Goal: Check status: Check status

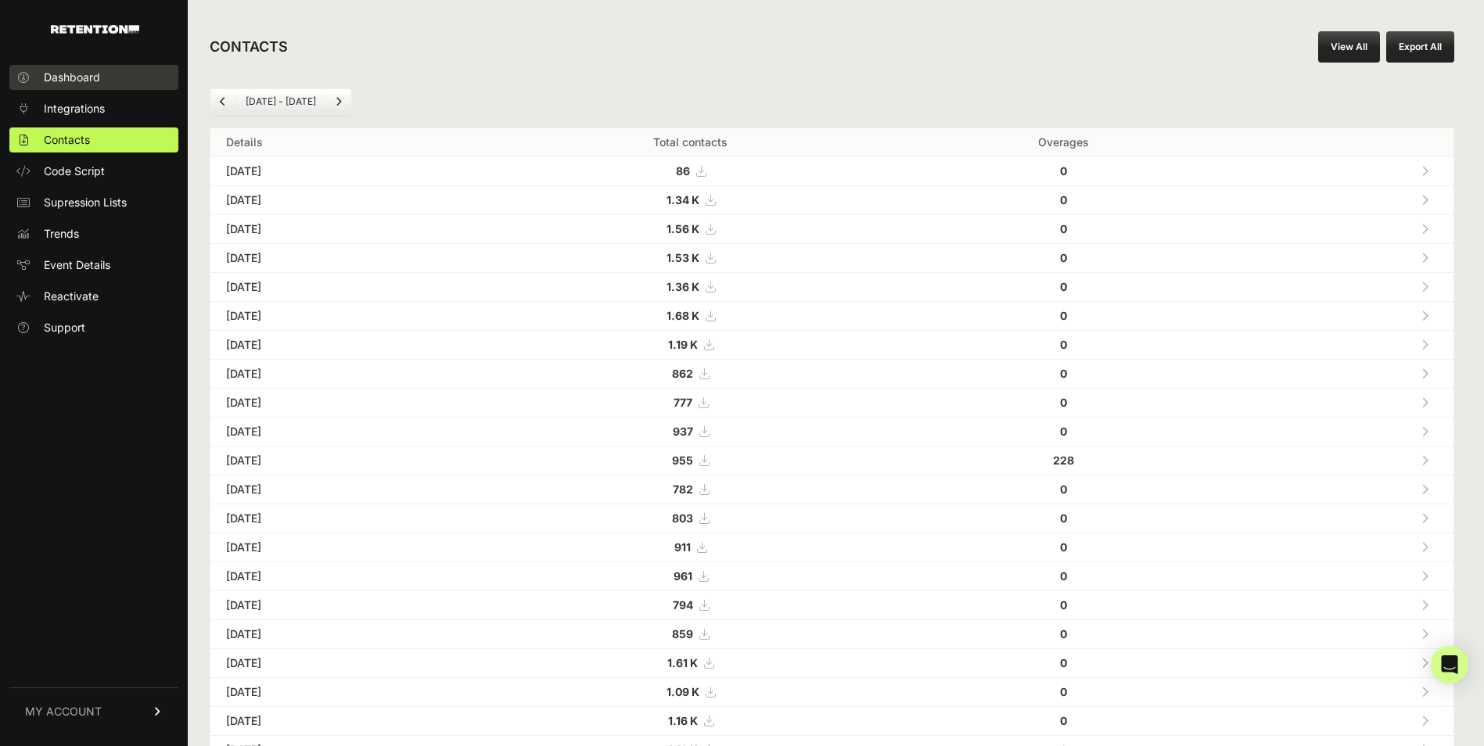
click at [66, 84] on span "Dashboard" at bounding box center [72, 78] width 56 height 16
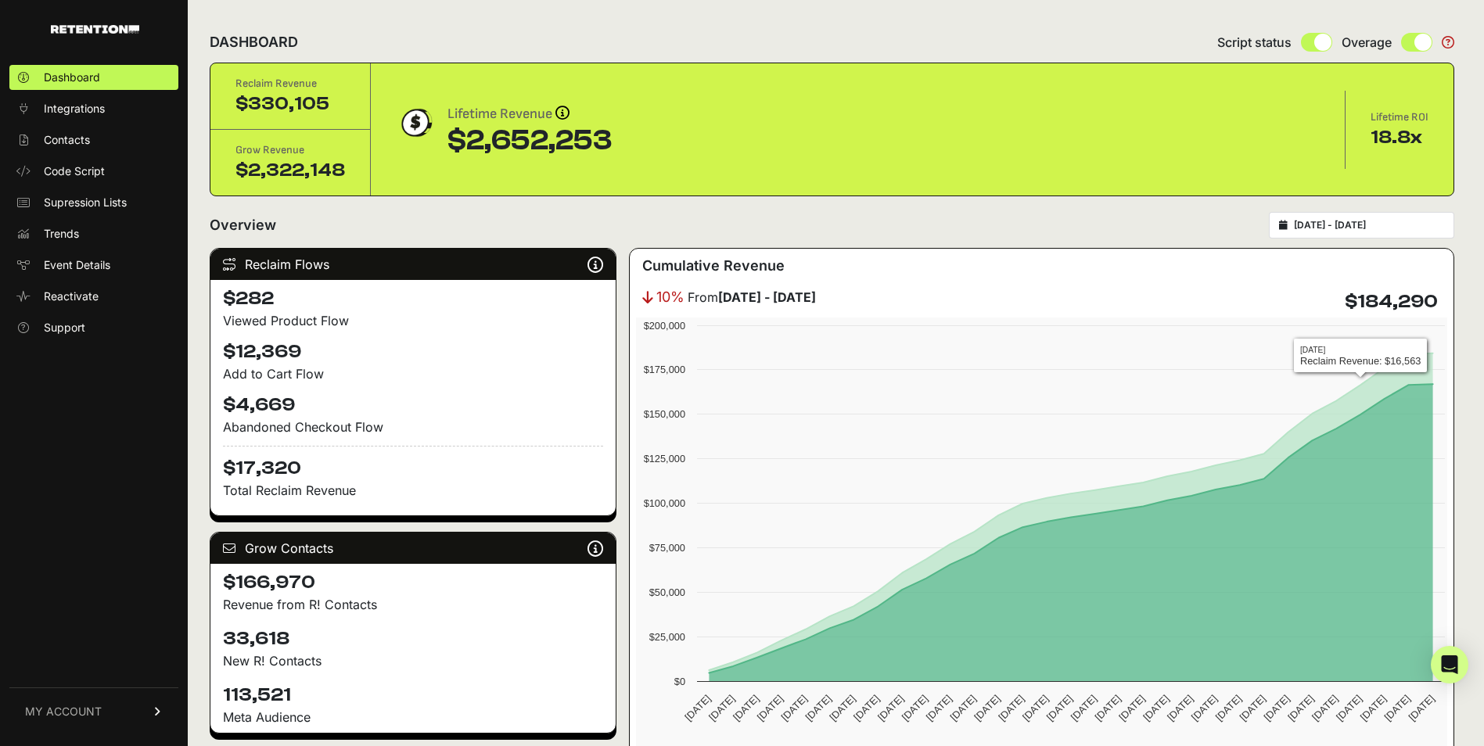
type input "2025-07-20"
type input "2025-08-19"
click at [1404, 221] on input "2025-07-20 - 2025-08-19" at bounding box center [1369, 225] width 150 height 13
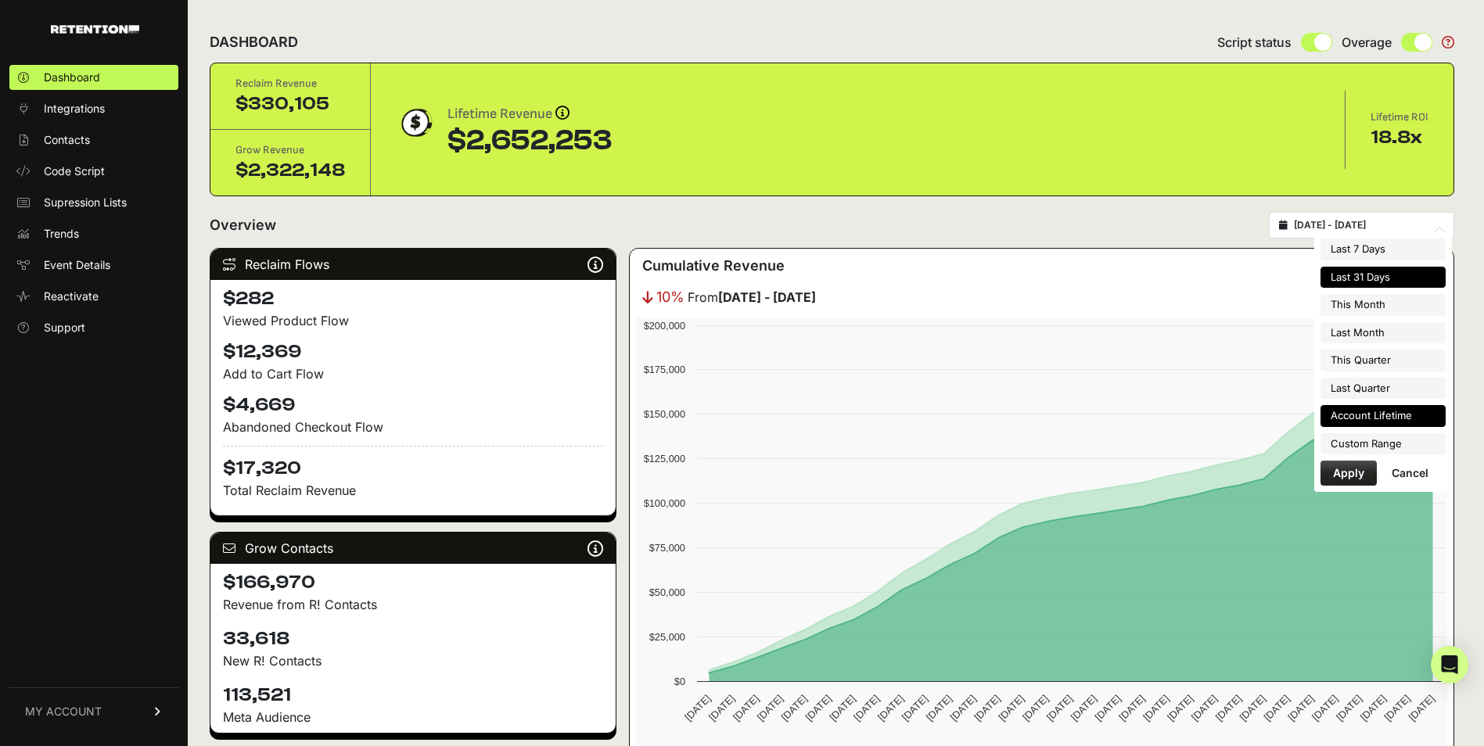
type input "2025-08-01"
type input "2025-08-31"
type input "2025-07-01"
type input "2025-07-31"
type input "2025-07-01"
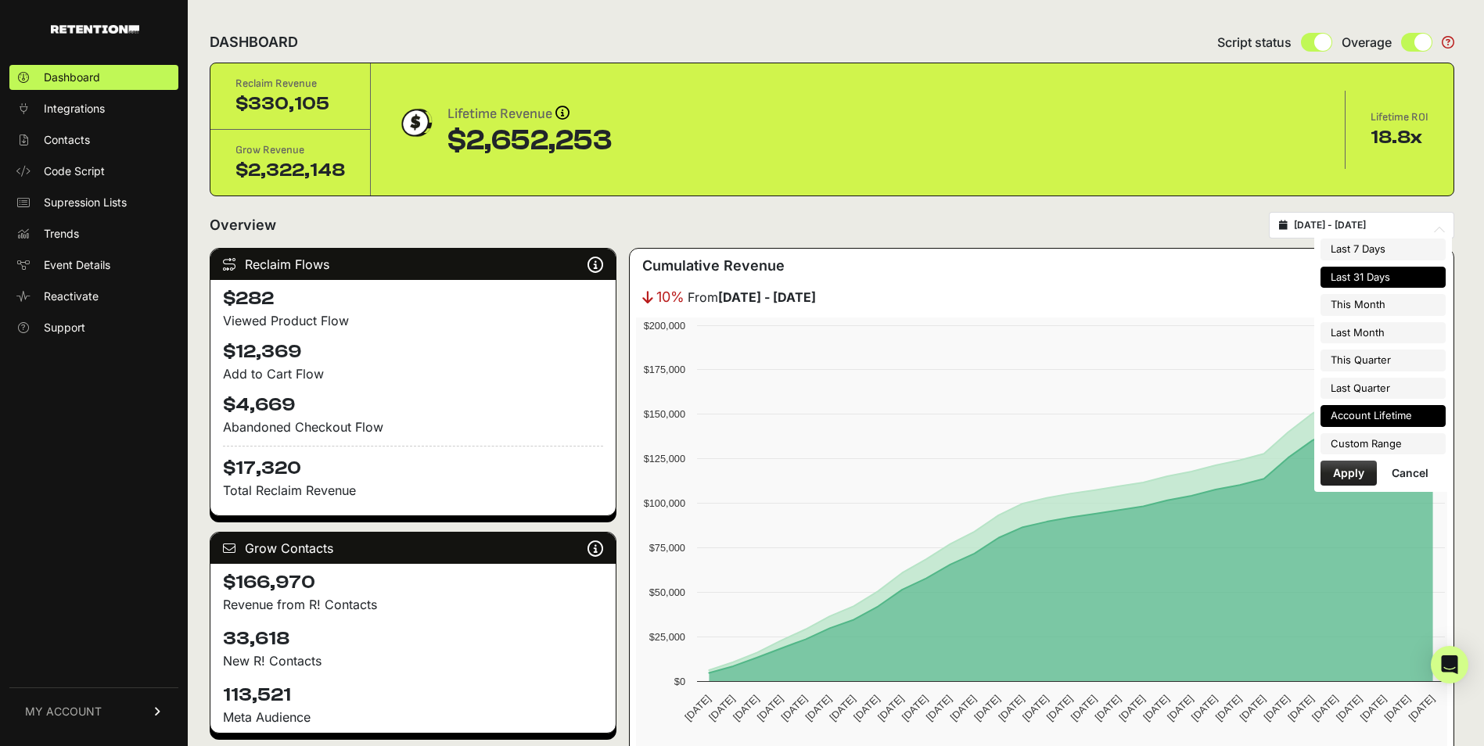
type input "2025-09-30"
type input "2025-07-20"
type input "2025-08-19"
type input "2025-04-01"
type input "2025-06-30"
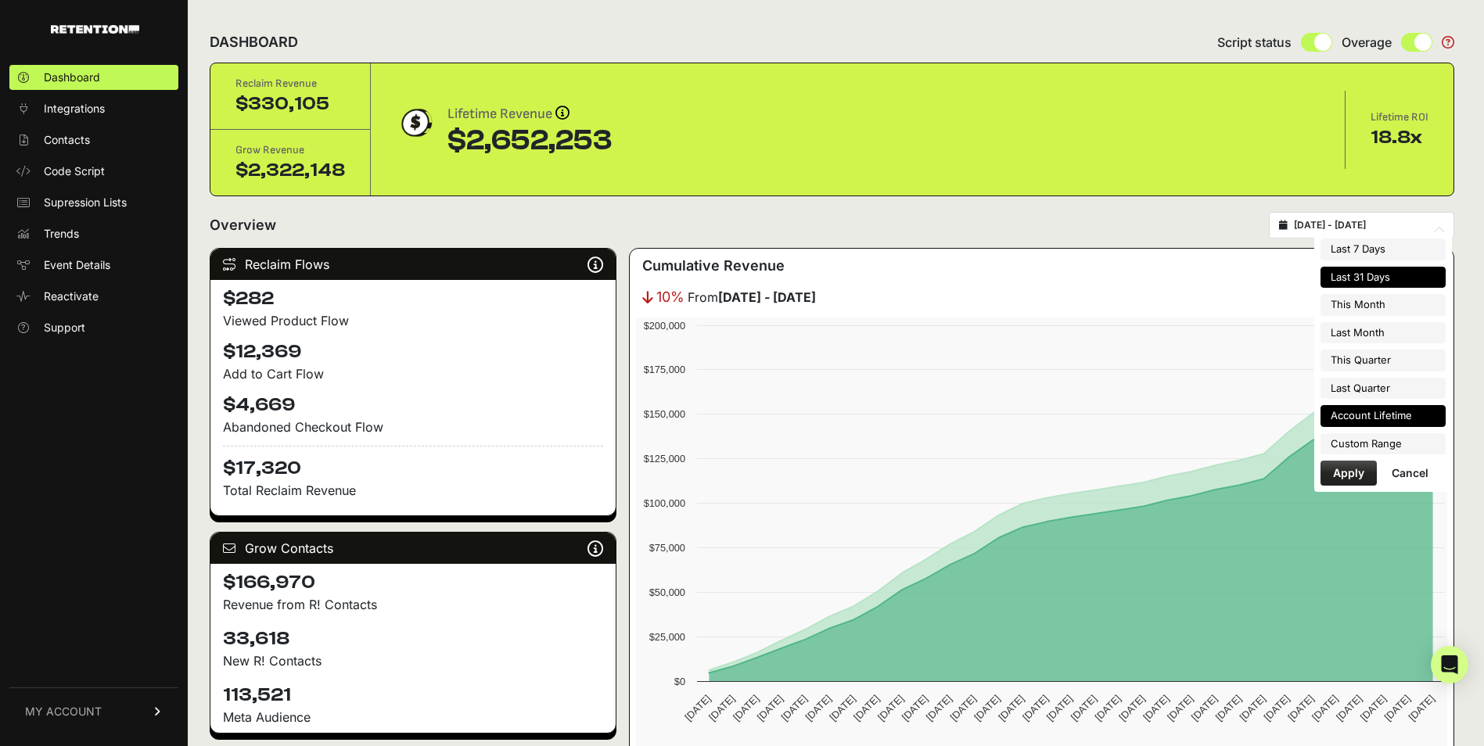
type input "2022-08-17"
type input "2025-08-19"
click at [1383, 440] on li "Custom Range" at bounding box center [1382, 444] width 125 height 22
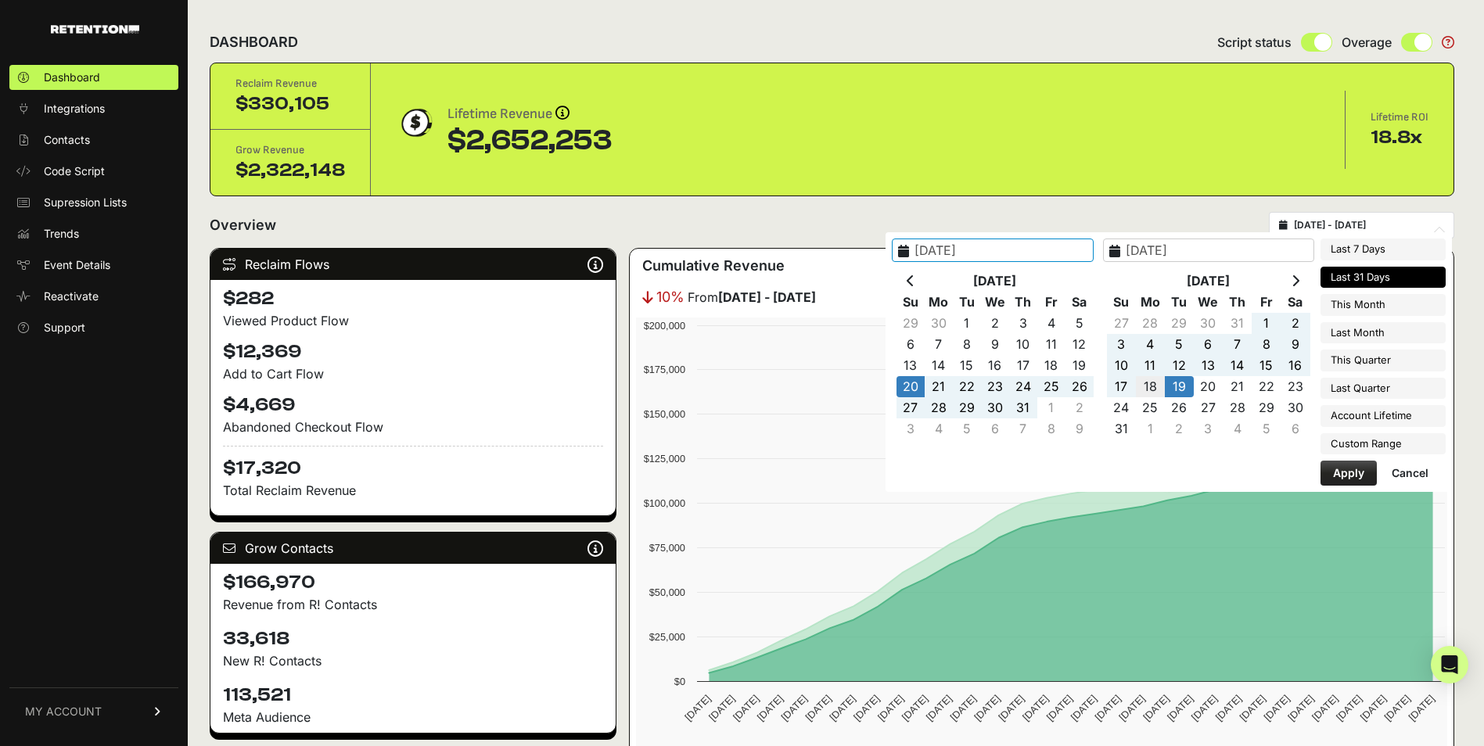
type input "2025-08-18"
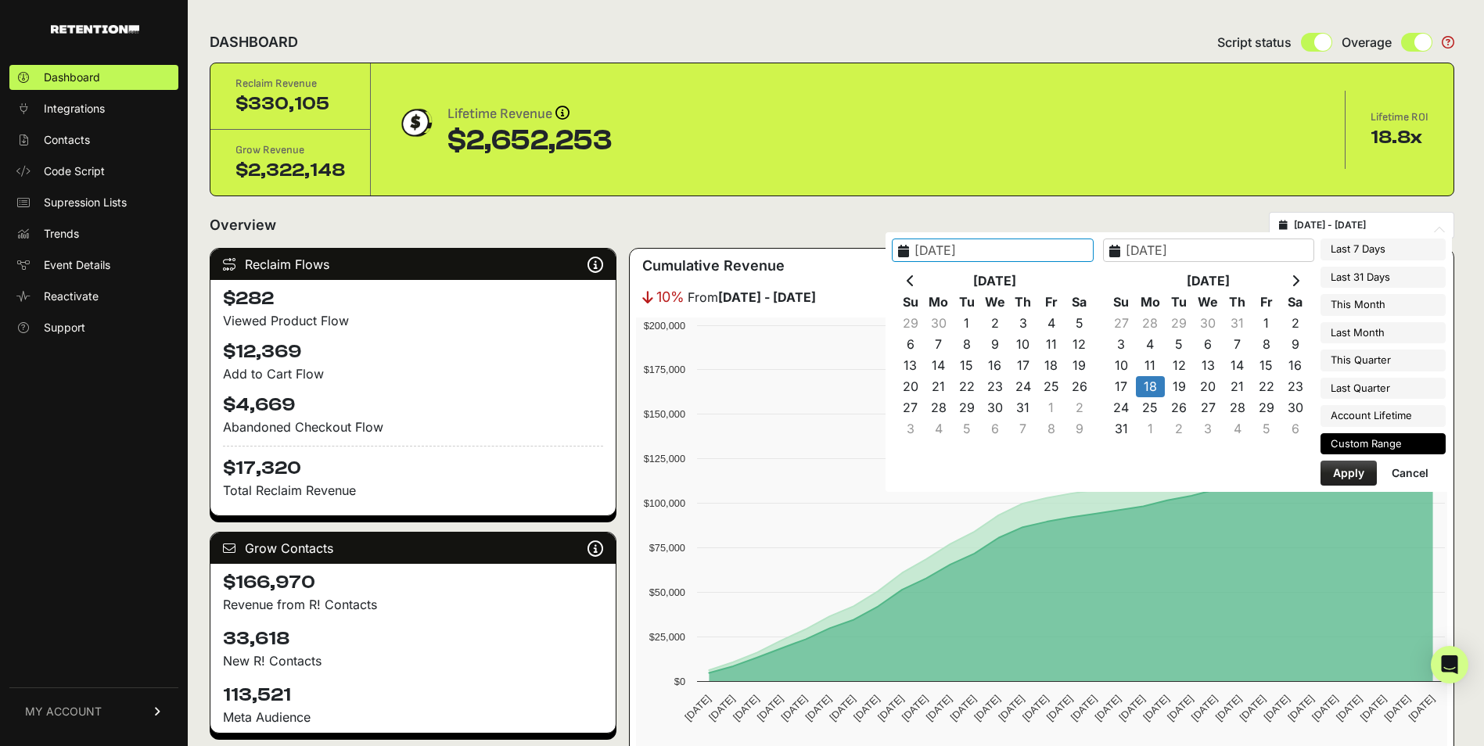
type input "2025-08-18"
click at [1347, 476] on button "Apply" at bounding box center [1348, 473] width 56 height 25
type input "2025-08-18 - 2025-08-18"
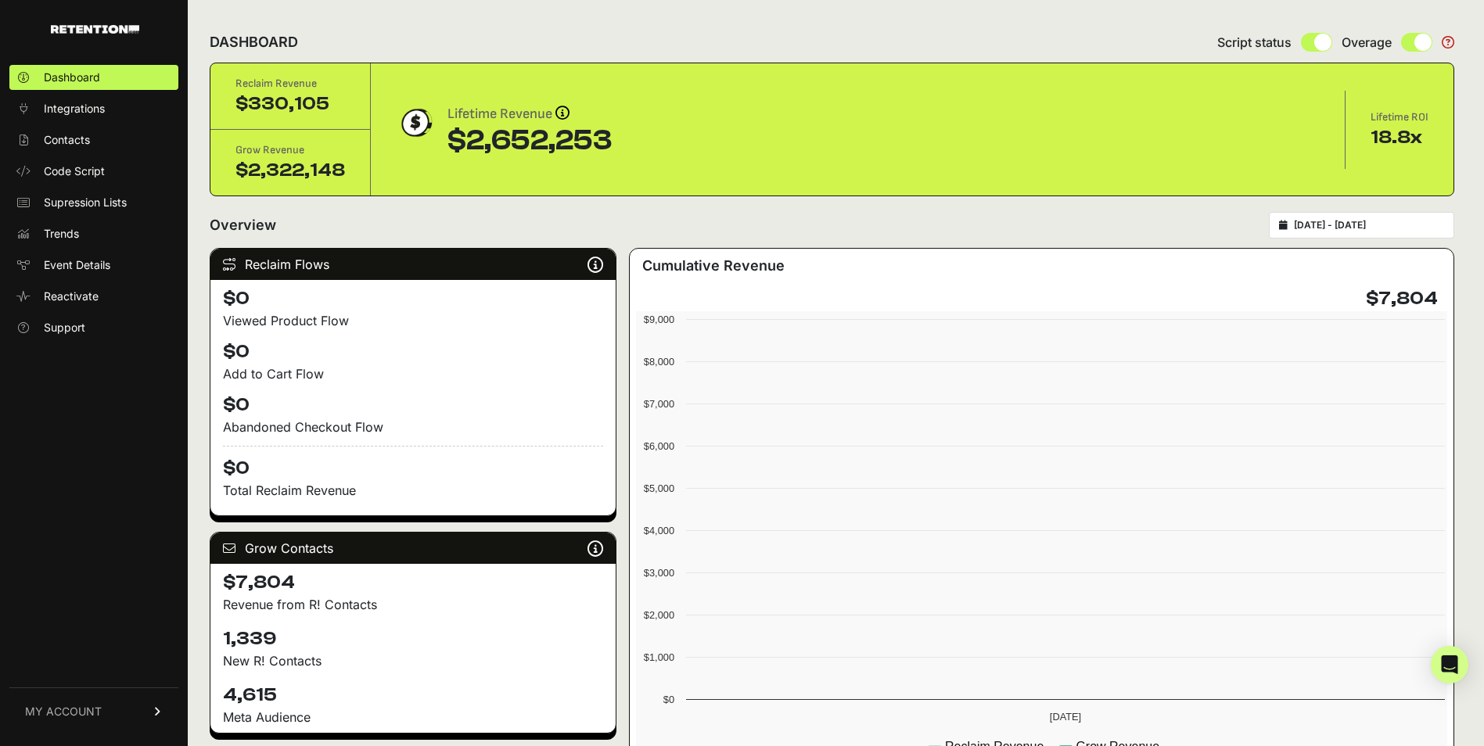
click at [1339, 230] on input "2025-08-18 - 2025-08-18" at bounding box center [1369, 225] width 150 height 13
type input "2025-08-18"
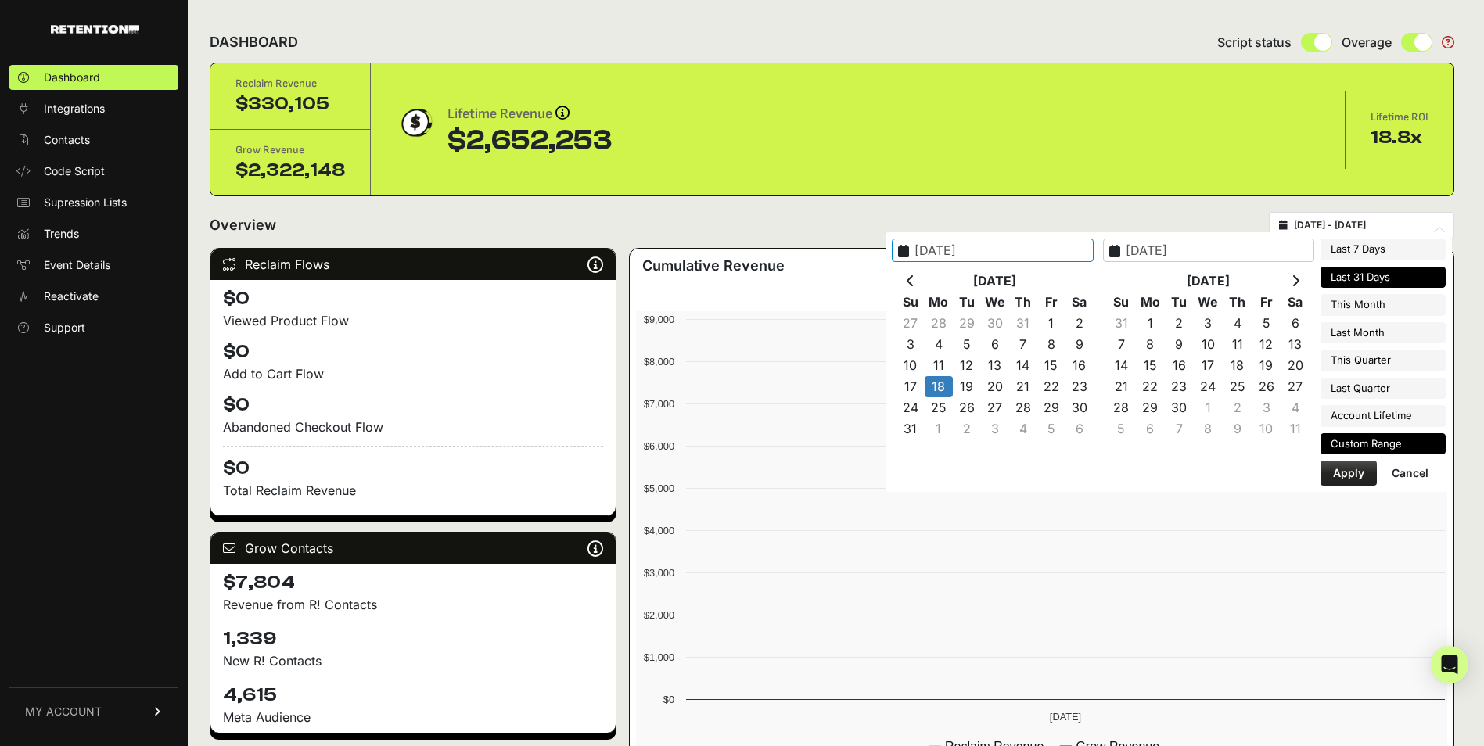
type input "2025-08-13"
type input "2025-08-19"
type input "2025-08-18"
type input "2025-07-20"
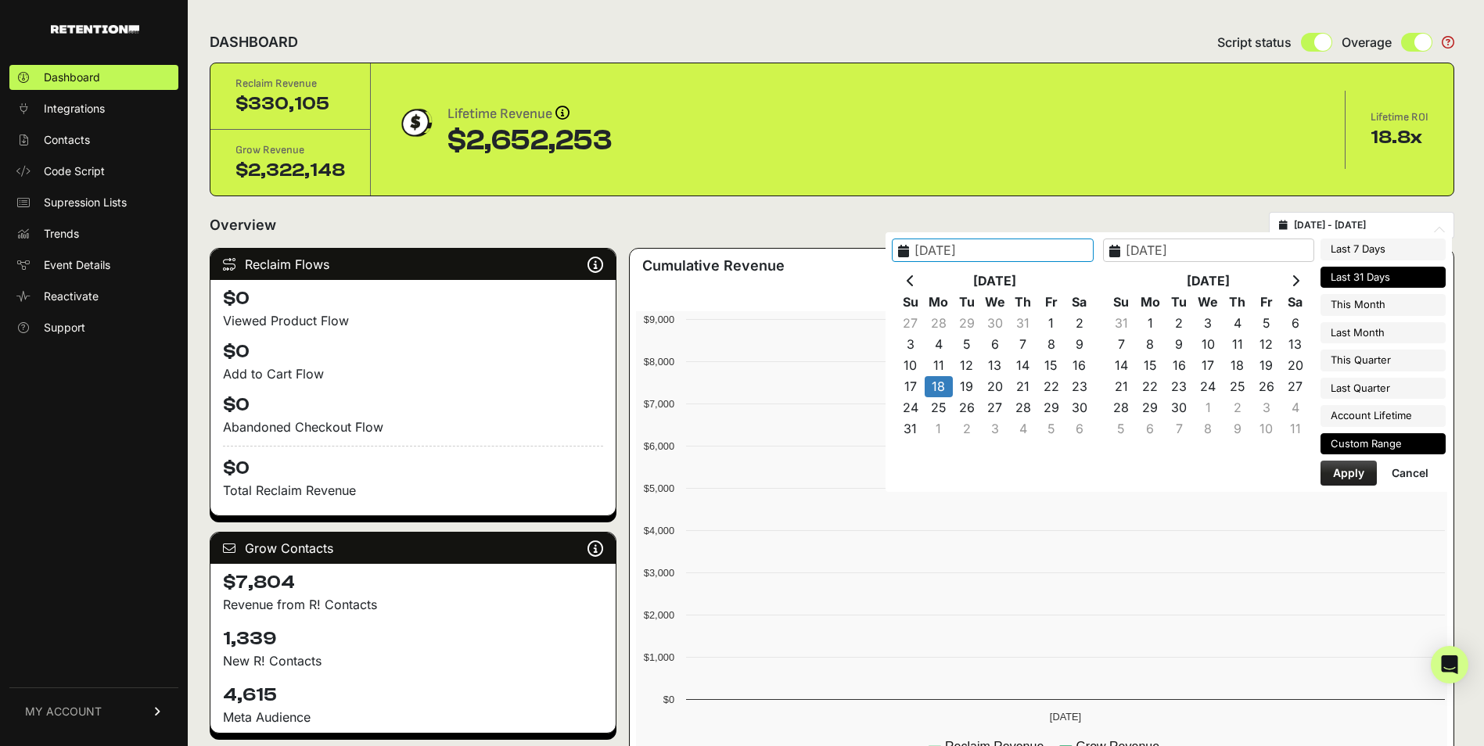
type input "2025-08-19"
type input "2025-08-01"
type input "2025-08-31"
type input "2025-08-18"
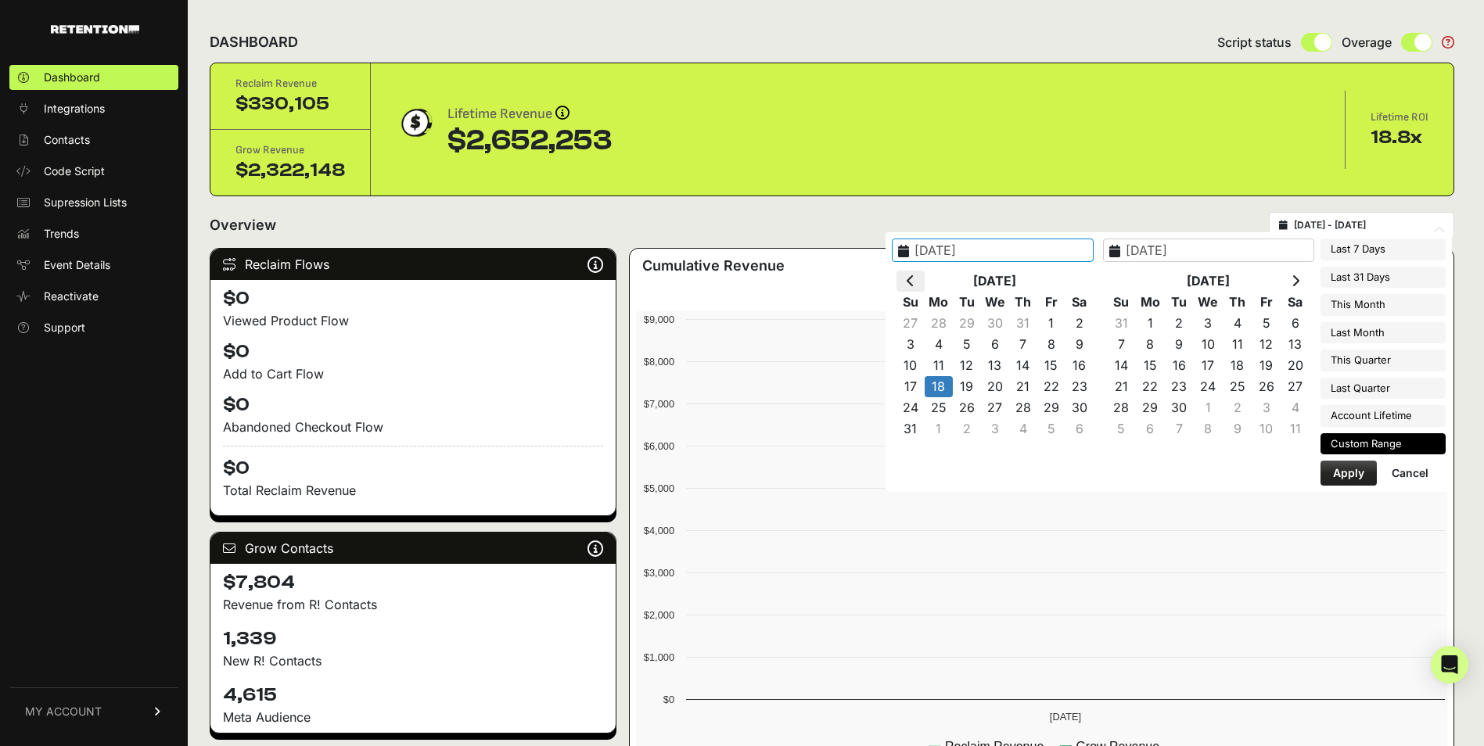
click at [914, 285] on icon at bounding box center [910, 280] width 8 height 13
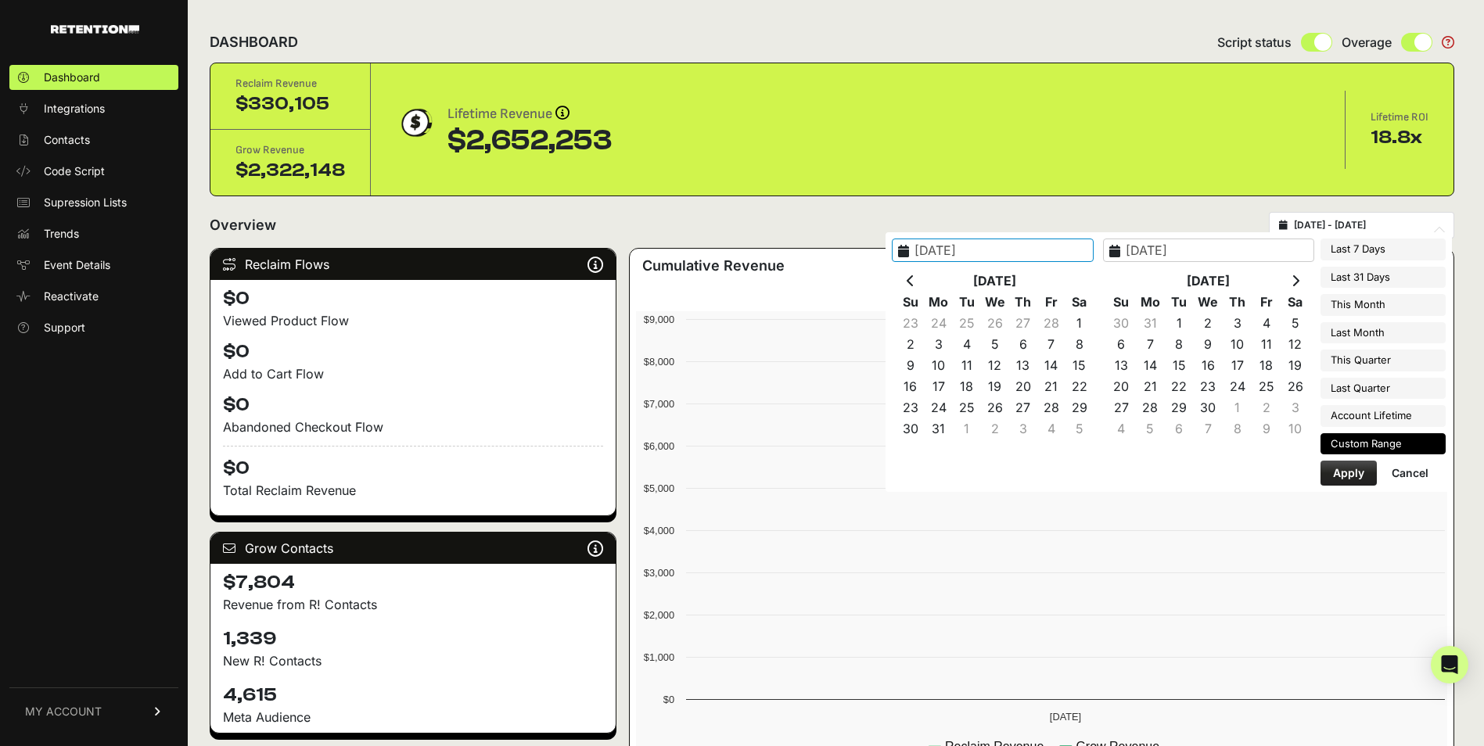
click at [924, 288] on th at bounding box center [910, 281] width 28 height 21
click at [924, 289] on th at bounding box center [910, 281] width 28 height 21
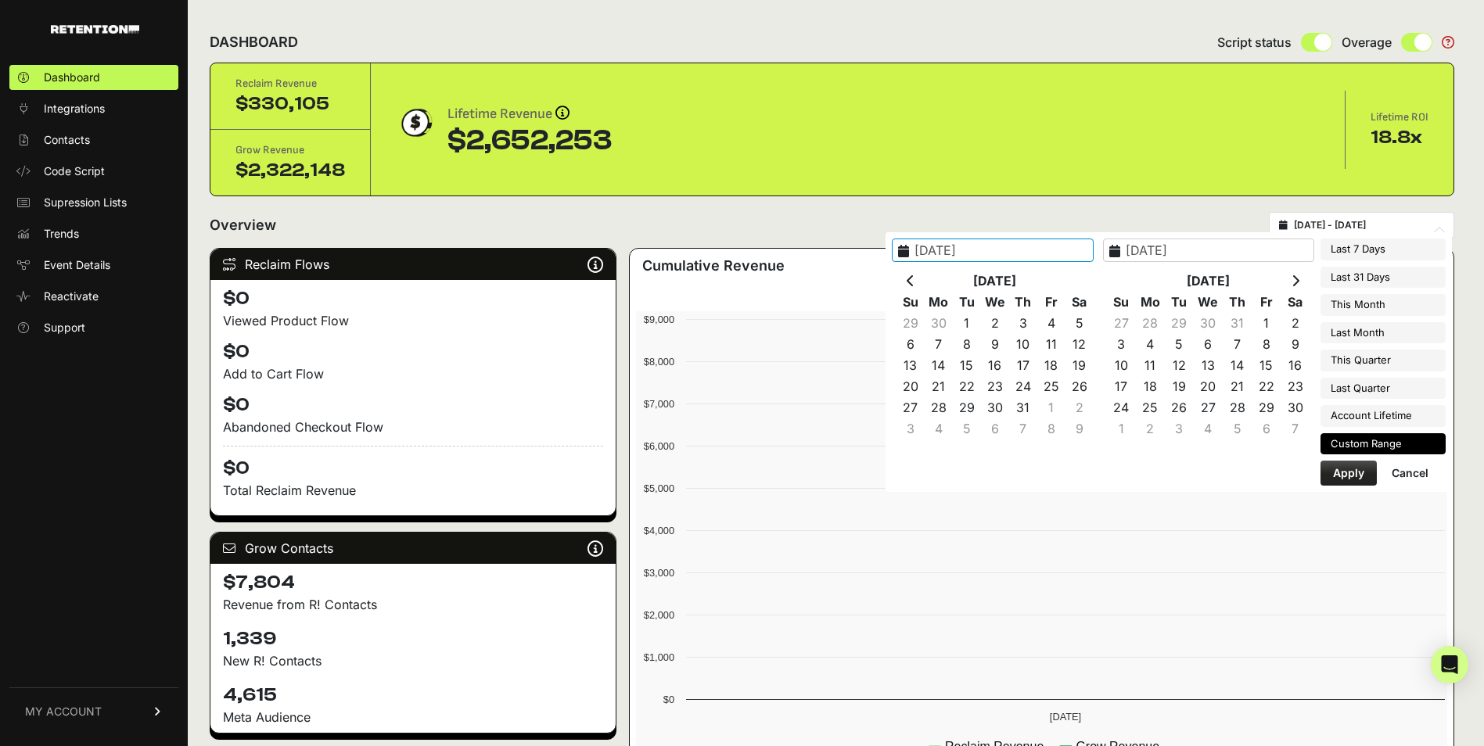
click at [924, 289] on th at bounding box center [910, 281] width 28 height 21
type input "2024-08-18"
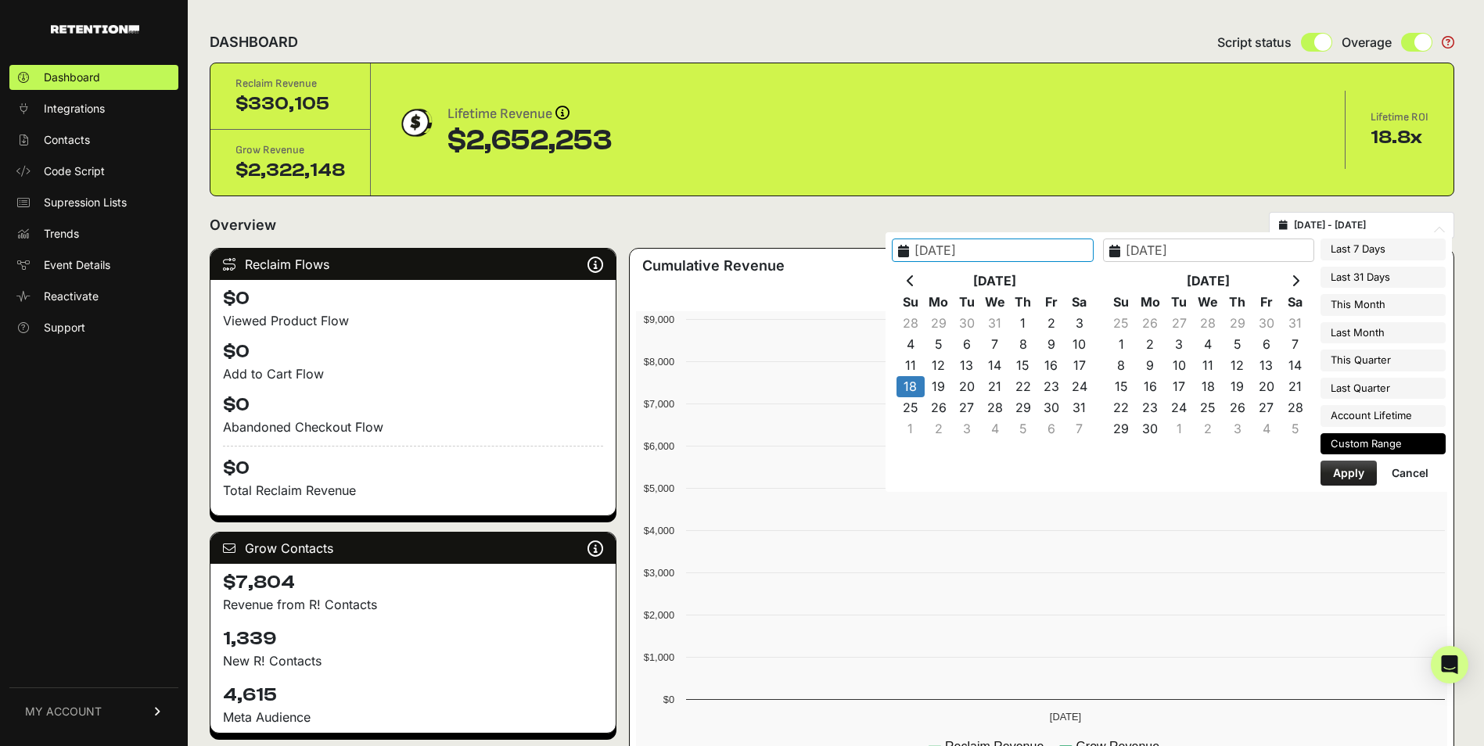
click at [1338, 468] on button "Apply" at bounding box center [1348, 473] width 56 height 25
type input "2024-08-18 - 2024-08-18"
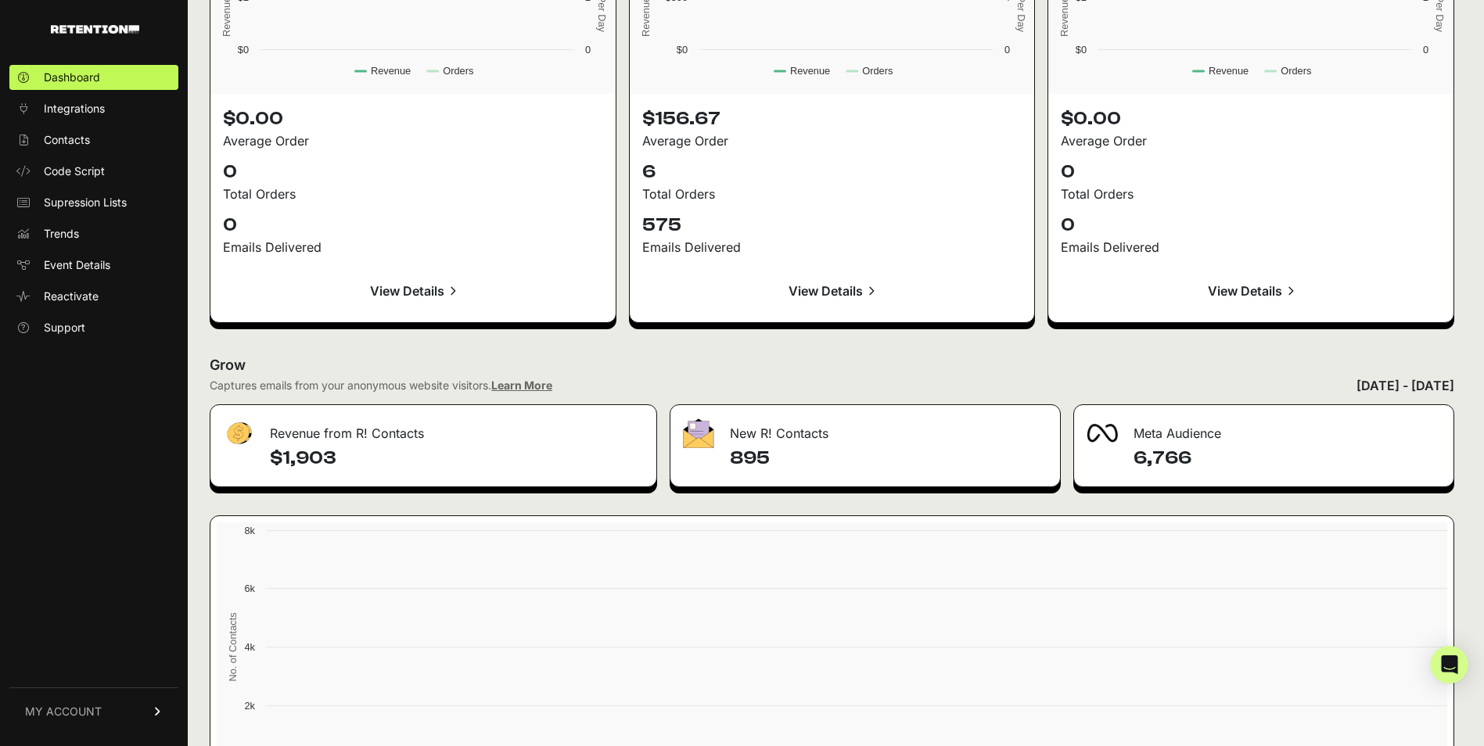
scroll to position [1685, 0]
